Goal: Task Accomplishment & Management: Manage account settings

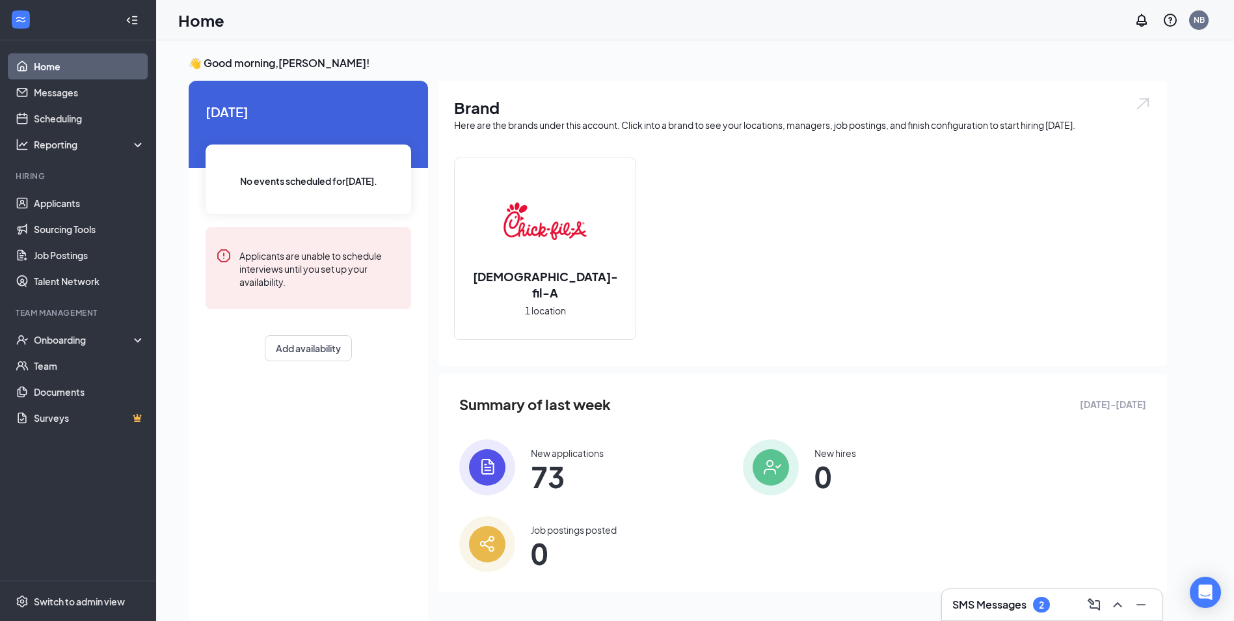
click at [1004, 609] on h3 "SMS Messages" at bounding box center [989, 604] width 74 height 14
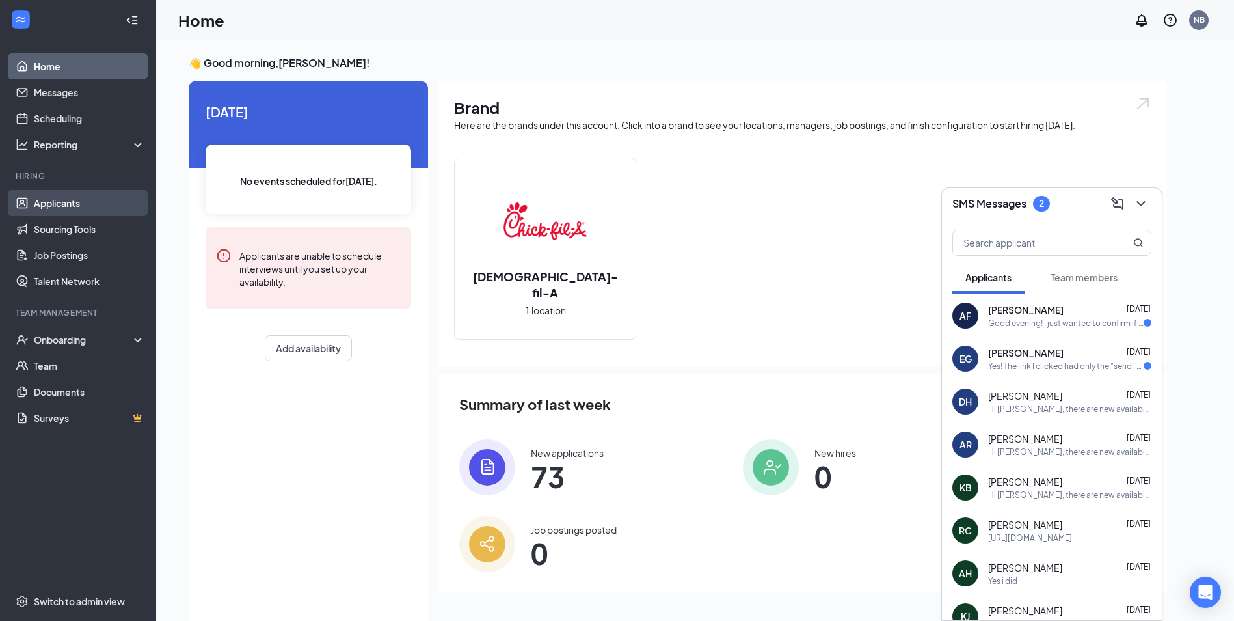
click at [103, 204] on link "Applicants" at bounding box center [89, 203] width 111 height 26
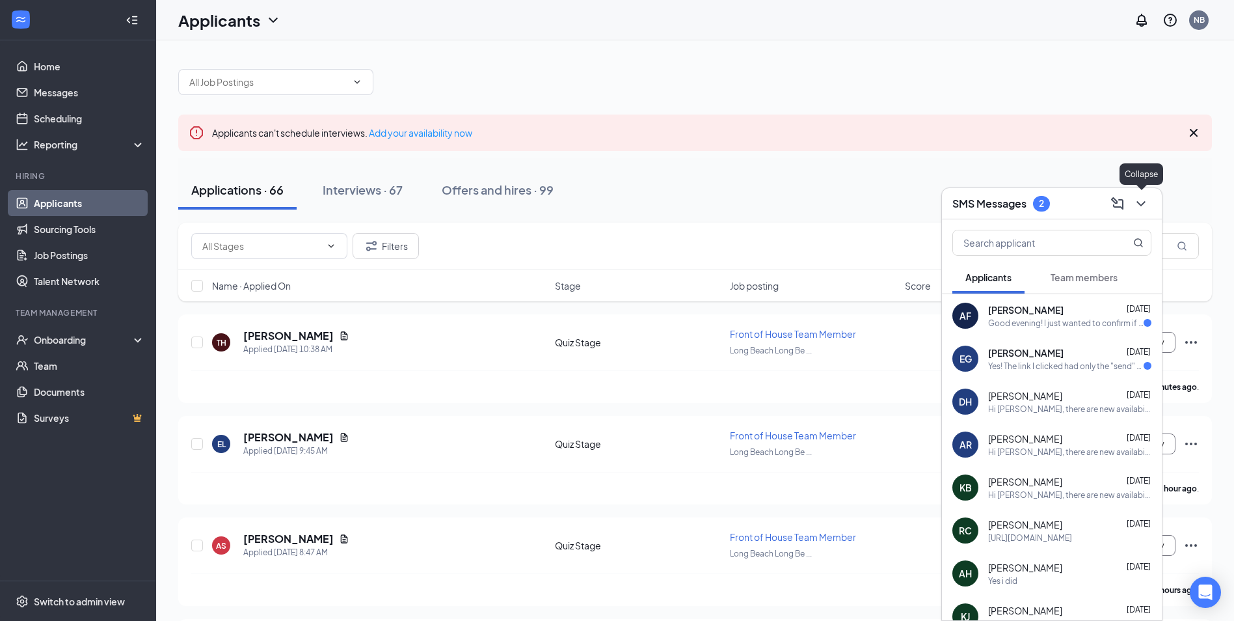
click at [1138, 207] on icon "ChevronDown" at bounding box center [1141, 204] width 16 height 16
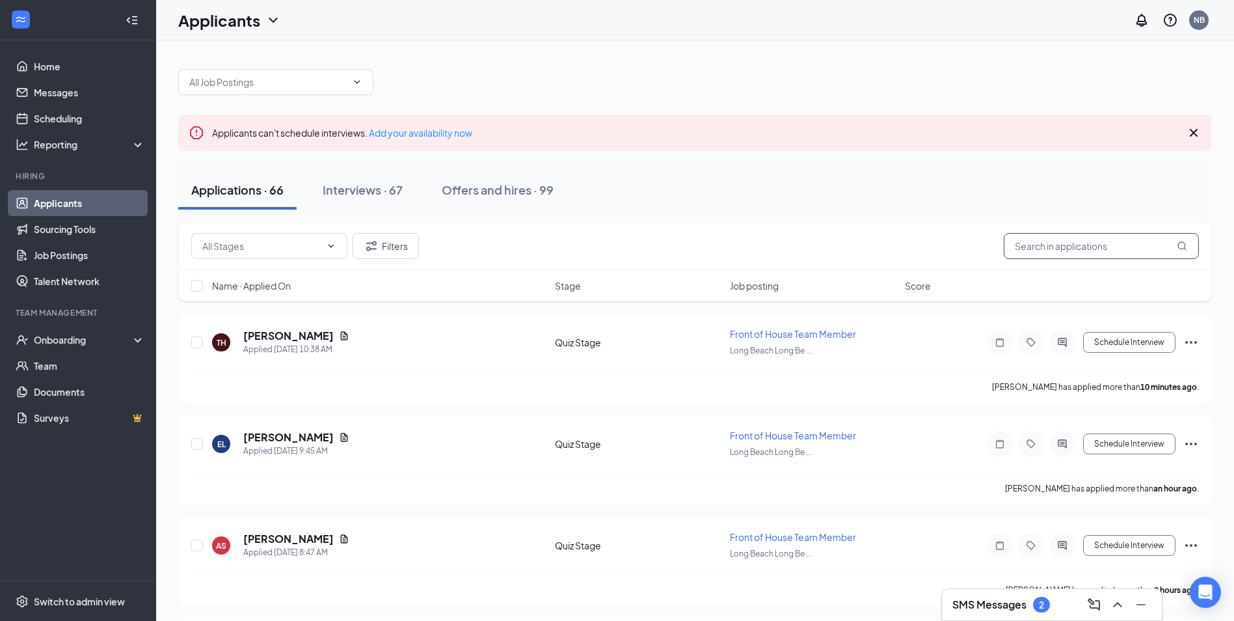
click at [1069, 251] on input "text" at bounding box center [1101, 246] width 195 height 26
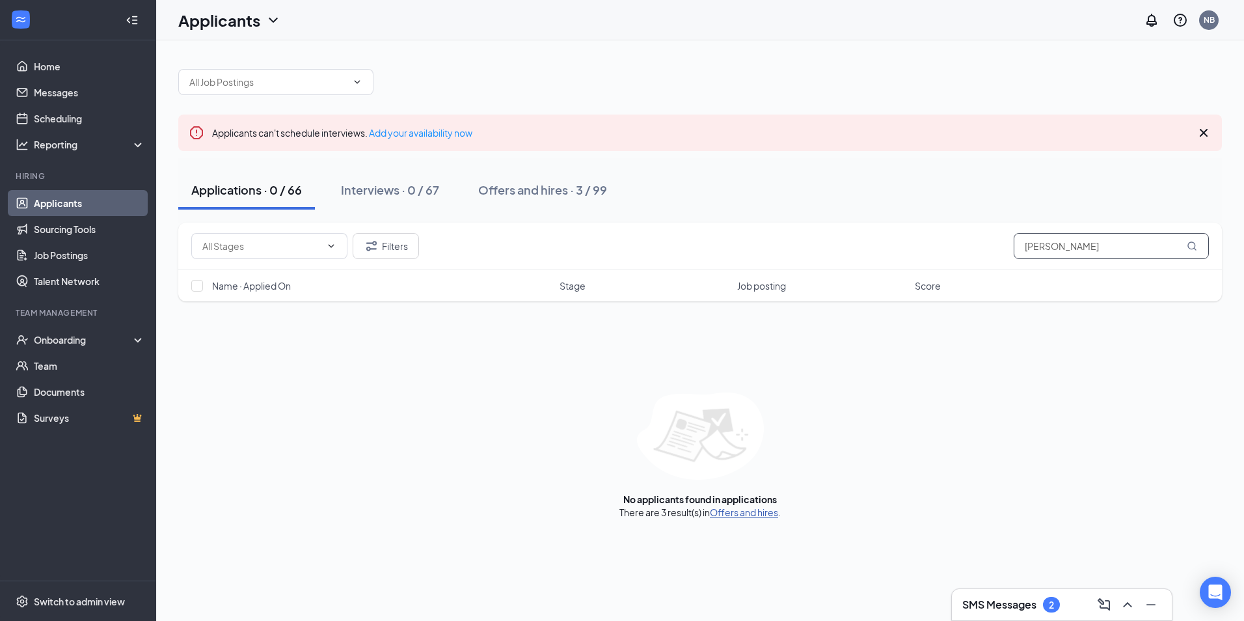
type input "[PERSON_NAME]"
click at [766, 512] on link "Offers and hires" at bounding box center [744, 512] width 68 height 12
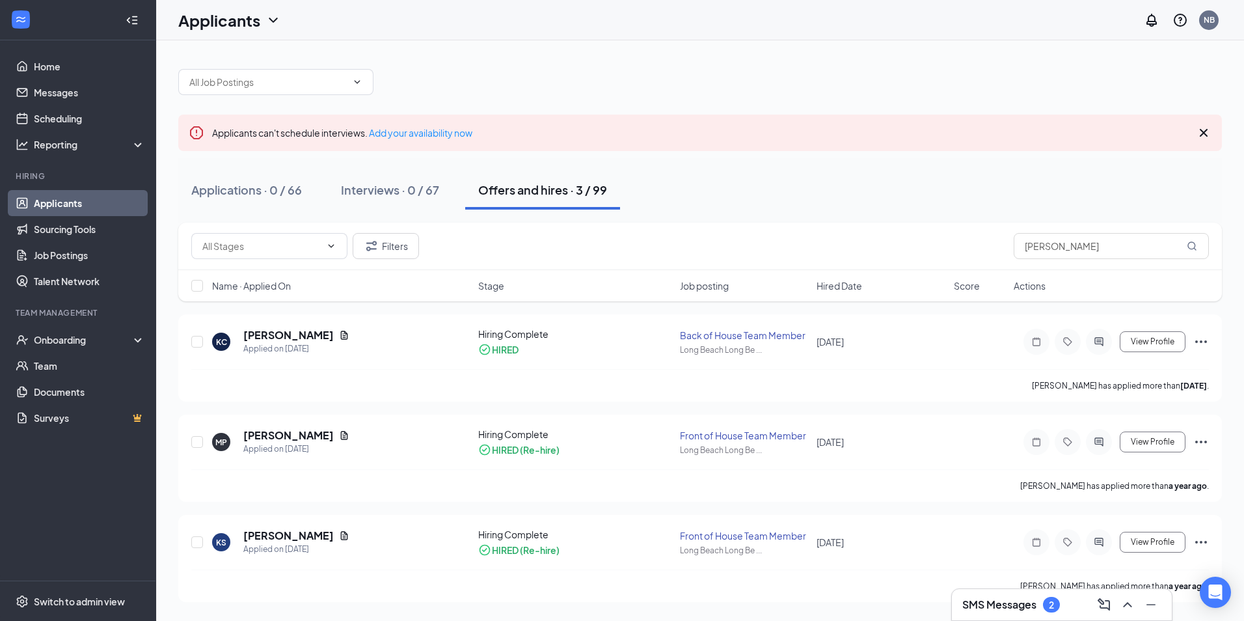
click at [1207, 135] on icon "Cross" at bounding box center [1204, 133] width 8 height 8
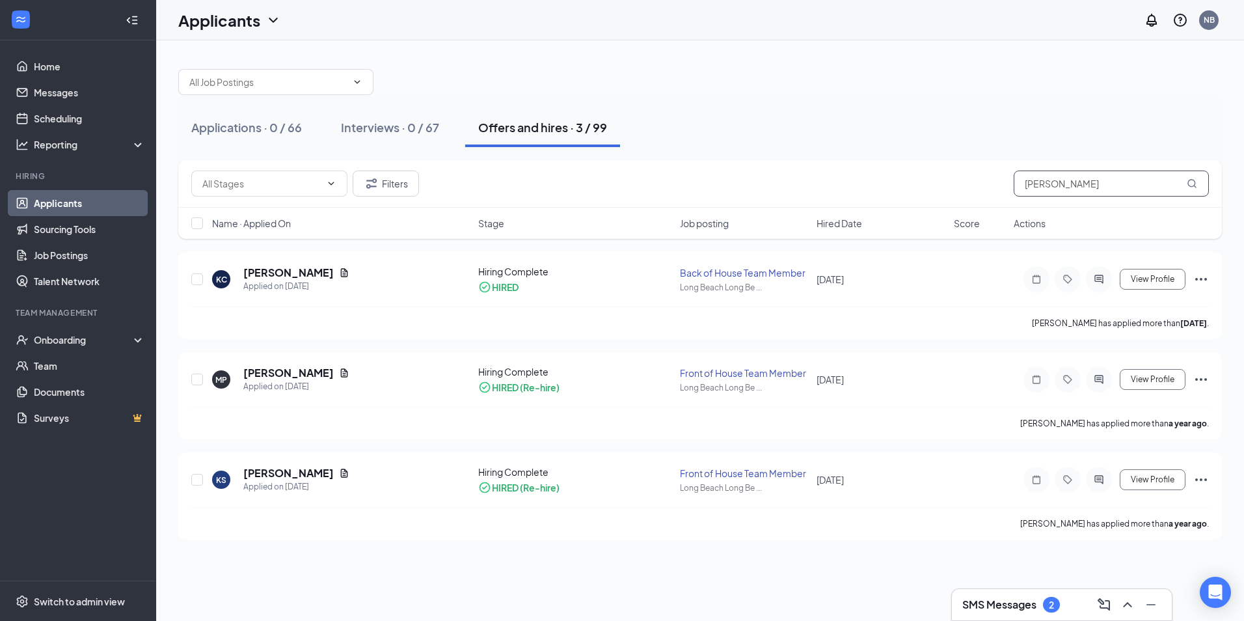
drag, startPoint x: 1084, startPoint y: 189, endPoint x: 914, endPoint y: 181, distance: 170.7
click at [916, 181] on div "Filters [PERSON_NAME]" at bounding box center [699, 183] width 1017 height 26
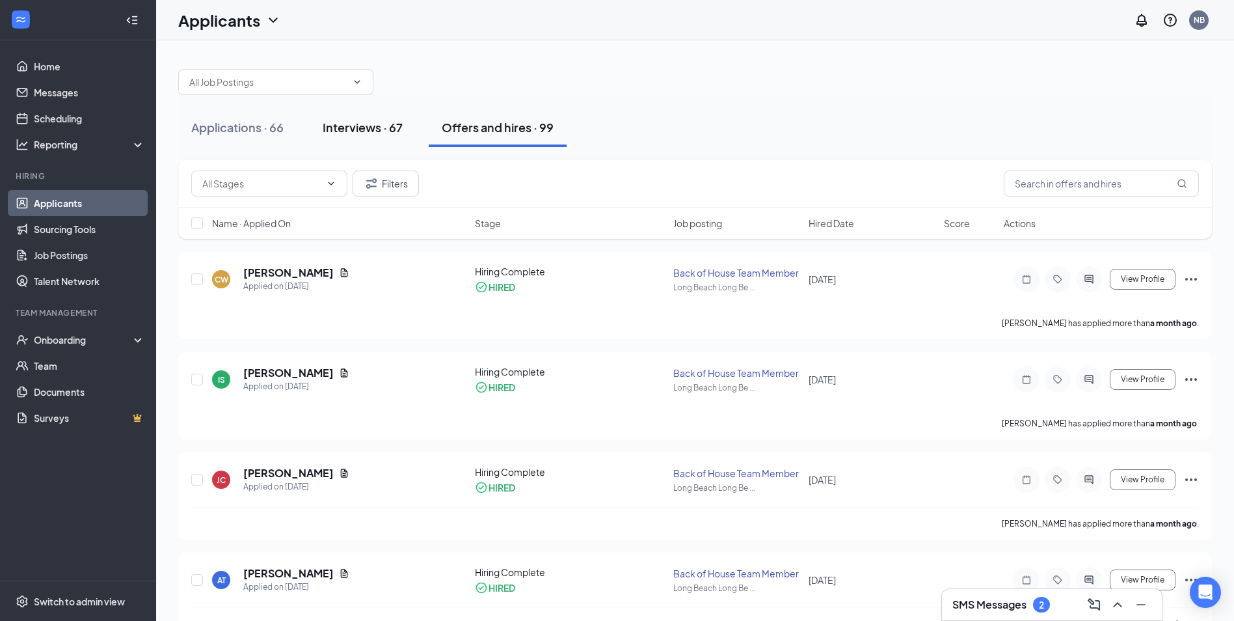
click at [374, 123] on div "Interviews · 67" at bounding box center [363, 127] width 80 height 16
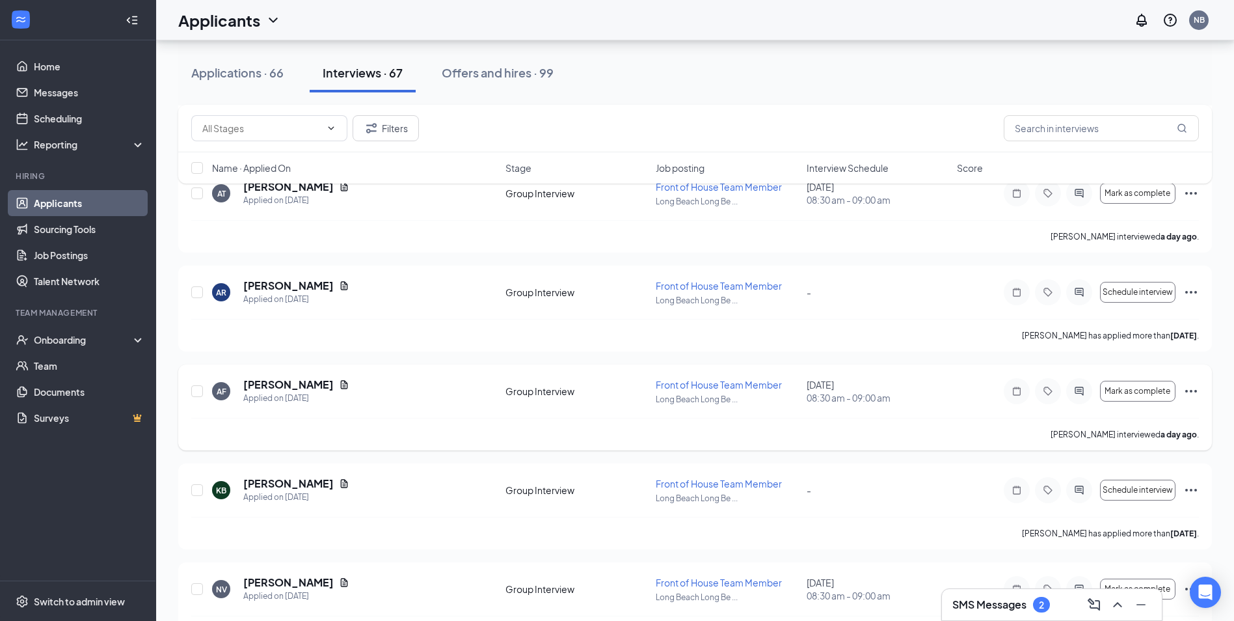
scroll to position [1366, 0]
